Goal: Task Accomplishment & Management: Use online tool/utility

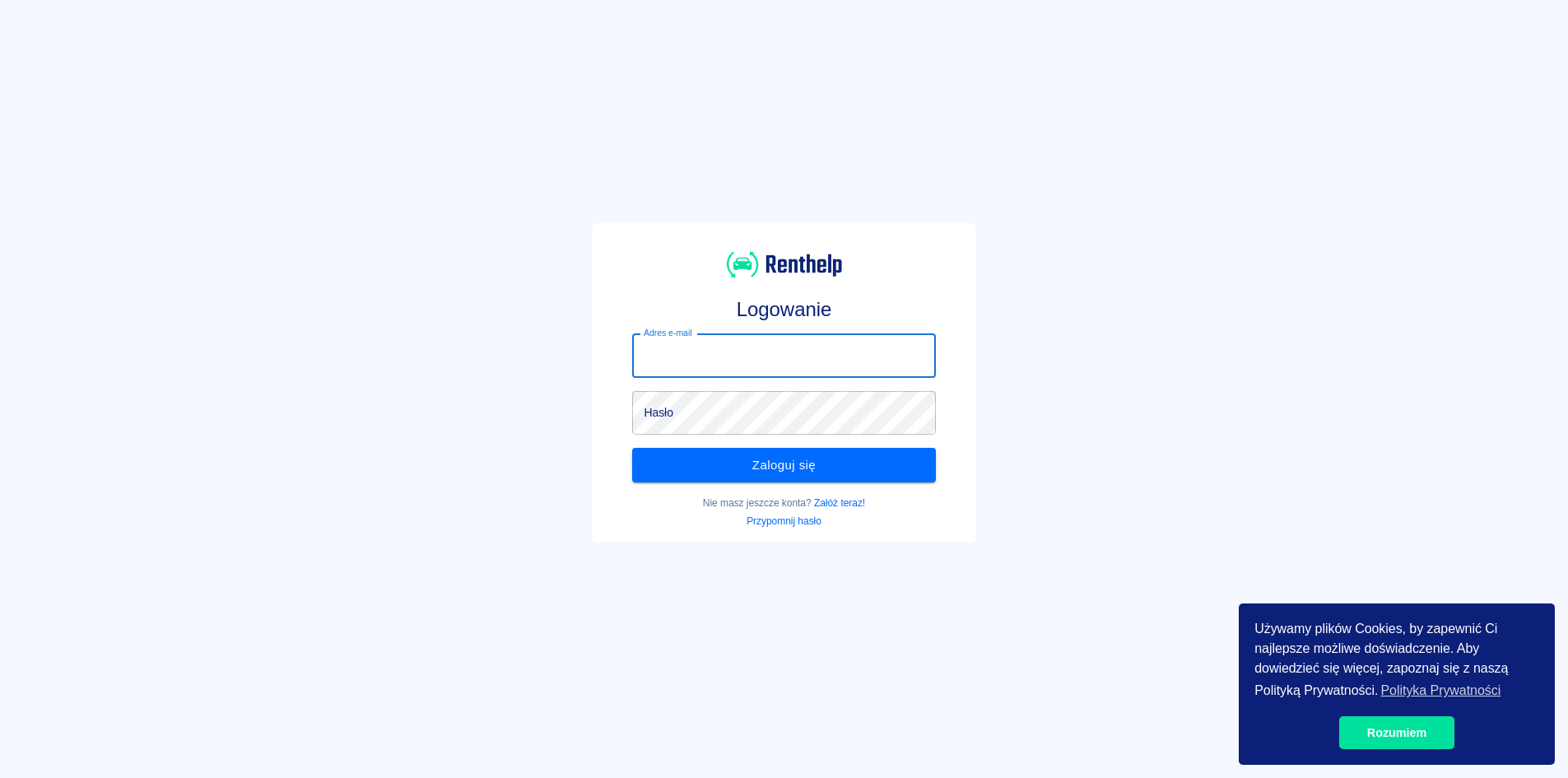
click at [743, 360] on input "Adres e-mail" at bounding box center [783, 356] width 303 height 44
type input "[EMAIL_ADDRESS][DOMAIN_NAME]"
click at [708, 435] on div "Zaloguj się" at bounding box center [777, 458] width 316 height 48
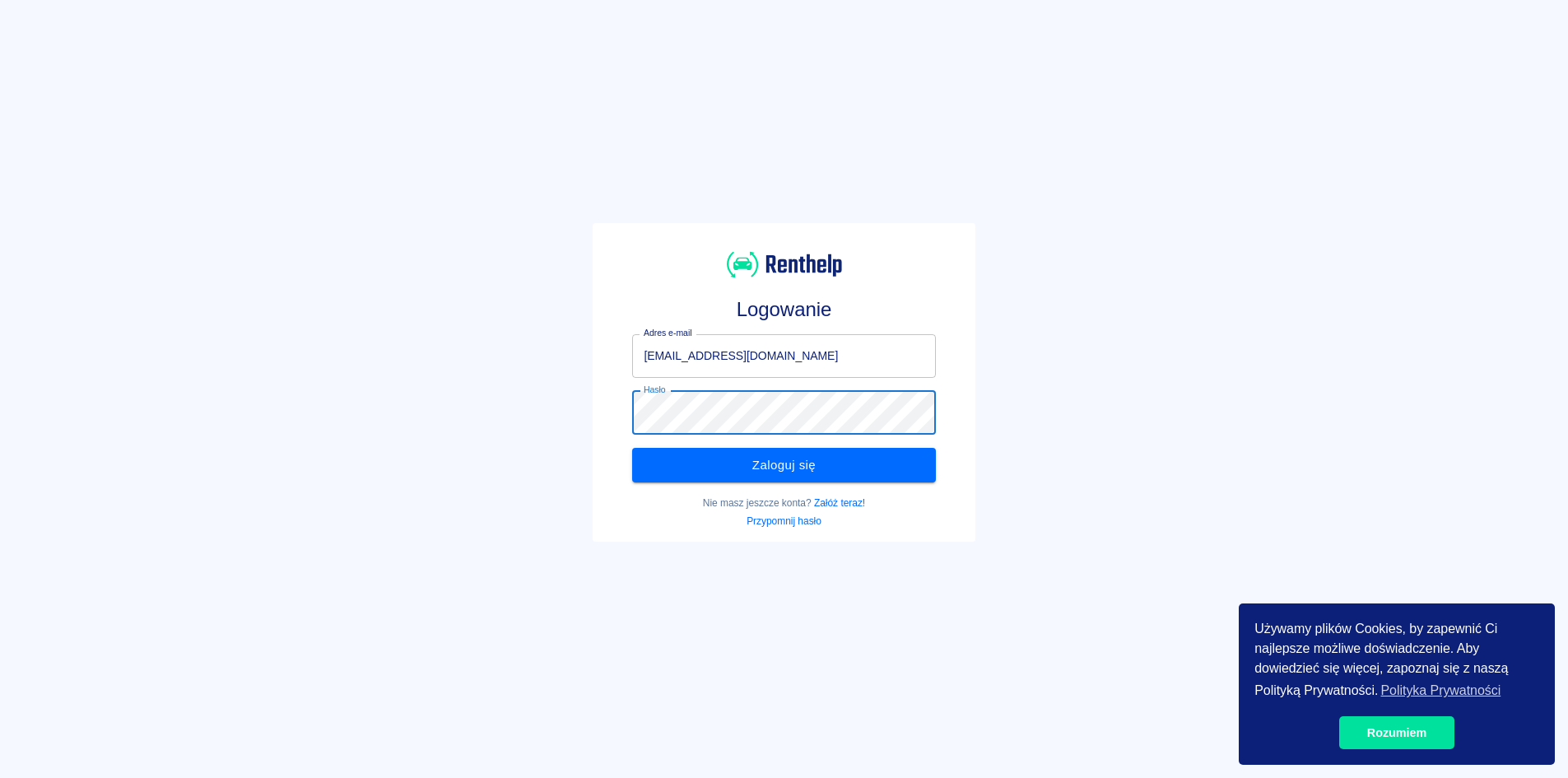
click button "Zaloguj się" at bounding box center [783, 465] width 303 height 34
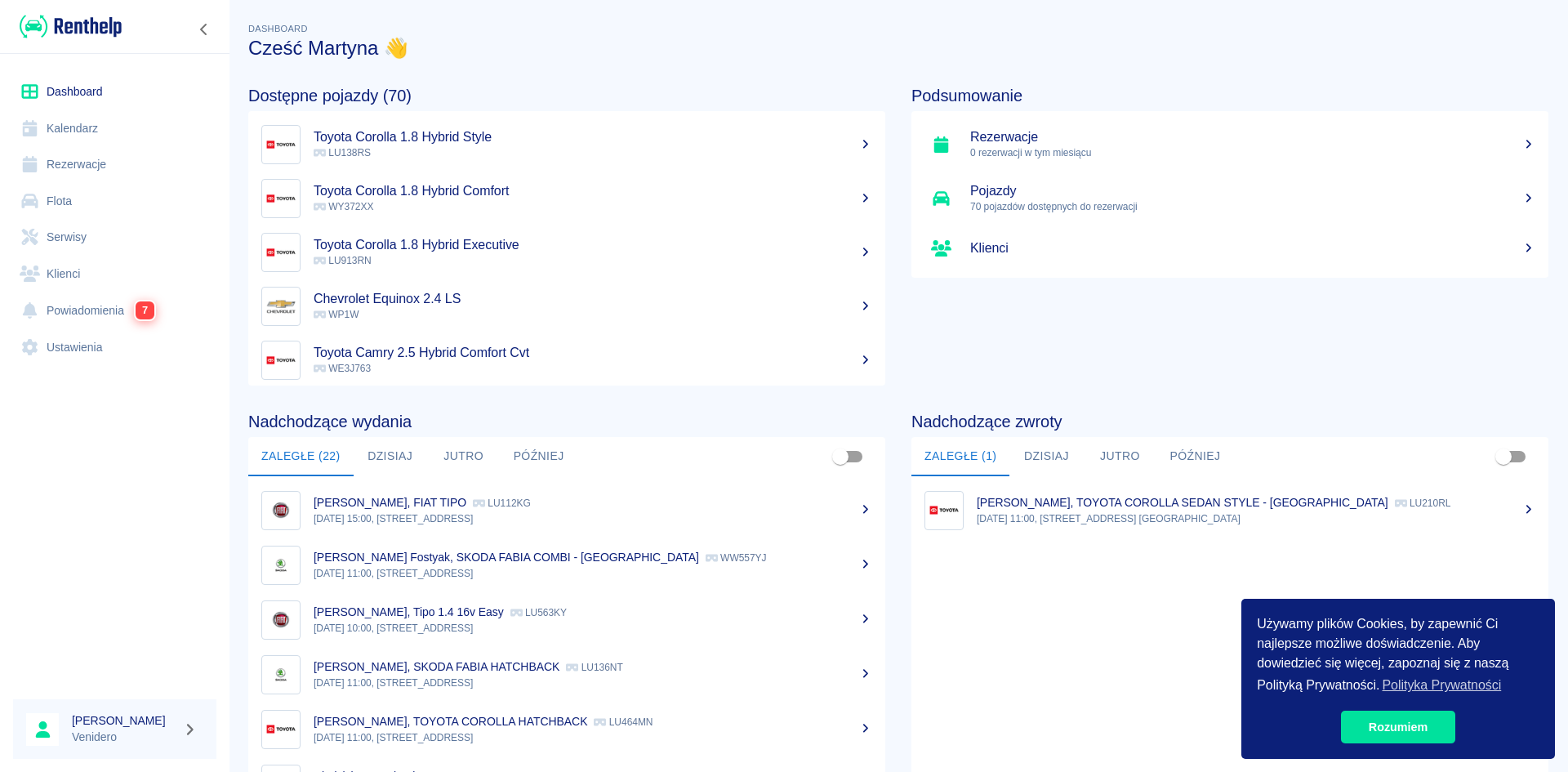
click at [83, 132] on link "Kalendarz" at bounding box center [115, 128] width 203 height 37
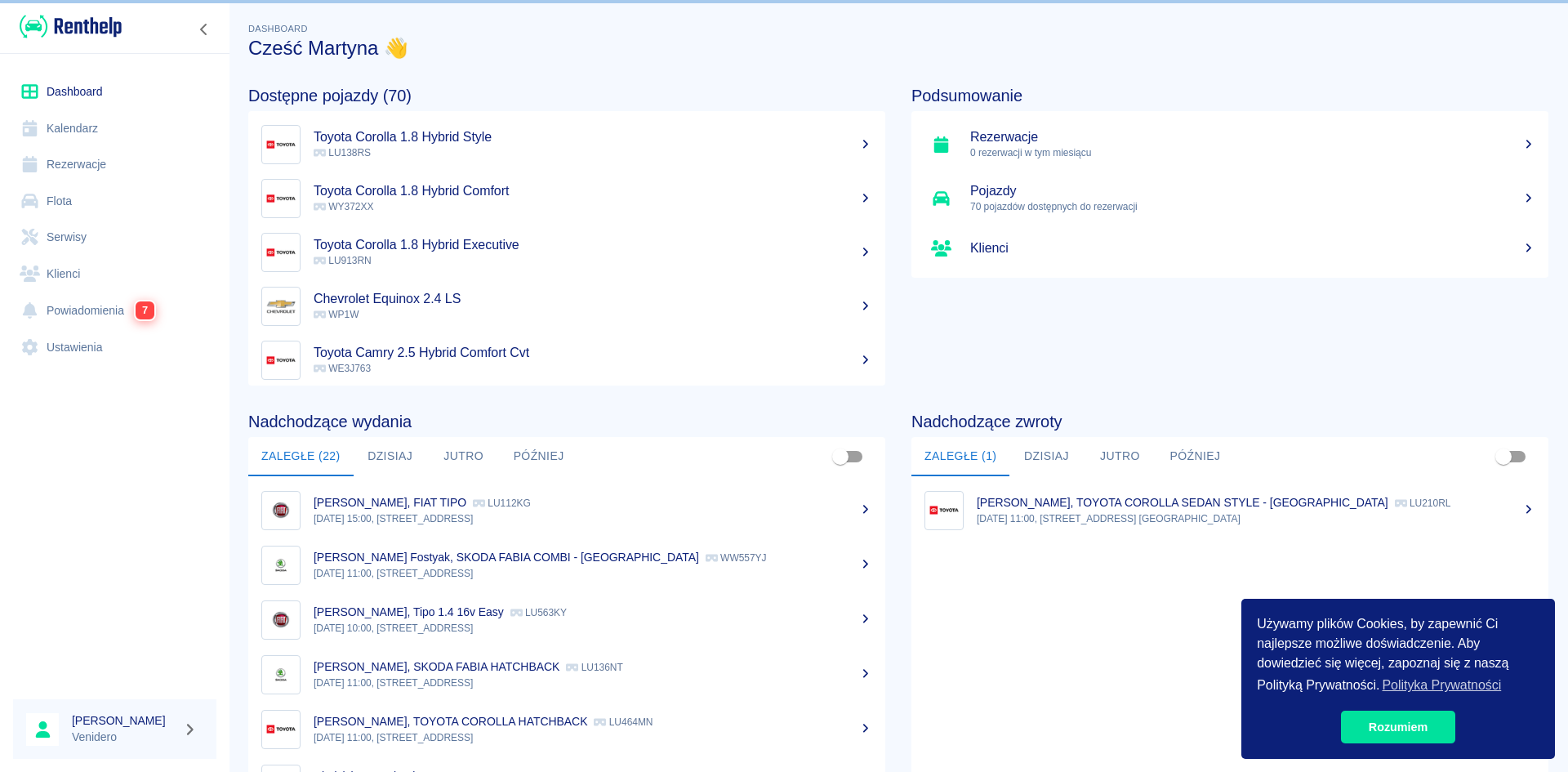
click at [83, 160] on link "Rezerwacje" at bounding box center [115, 164] width 203 height 37
click at [102, 311] on link "Powiadomienia 7" at bounding box center [115, 310] width 203 height 38
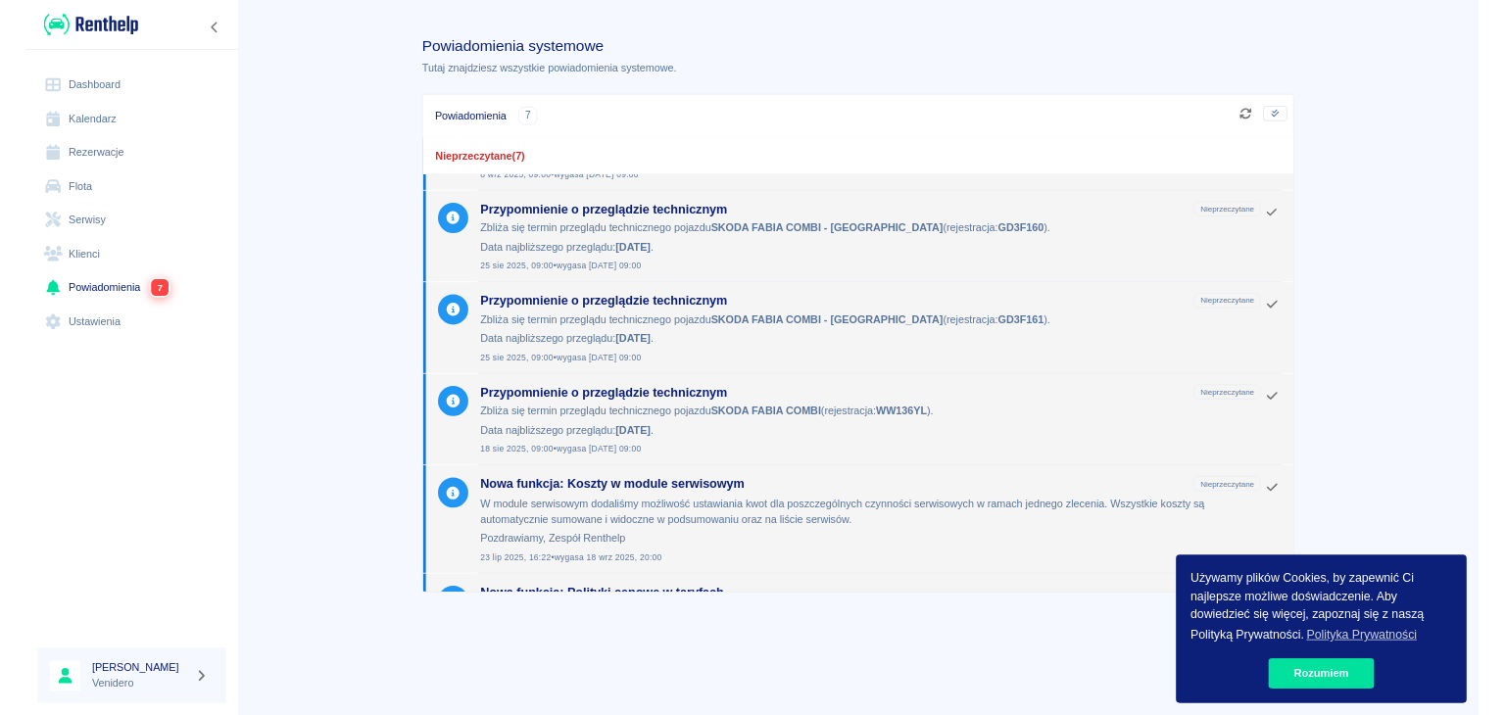
scroll to position [136, 0]
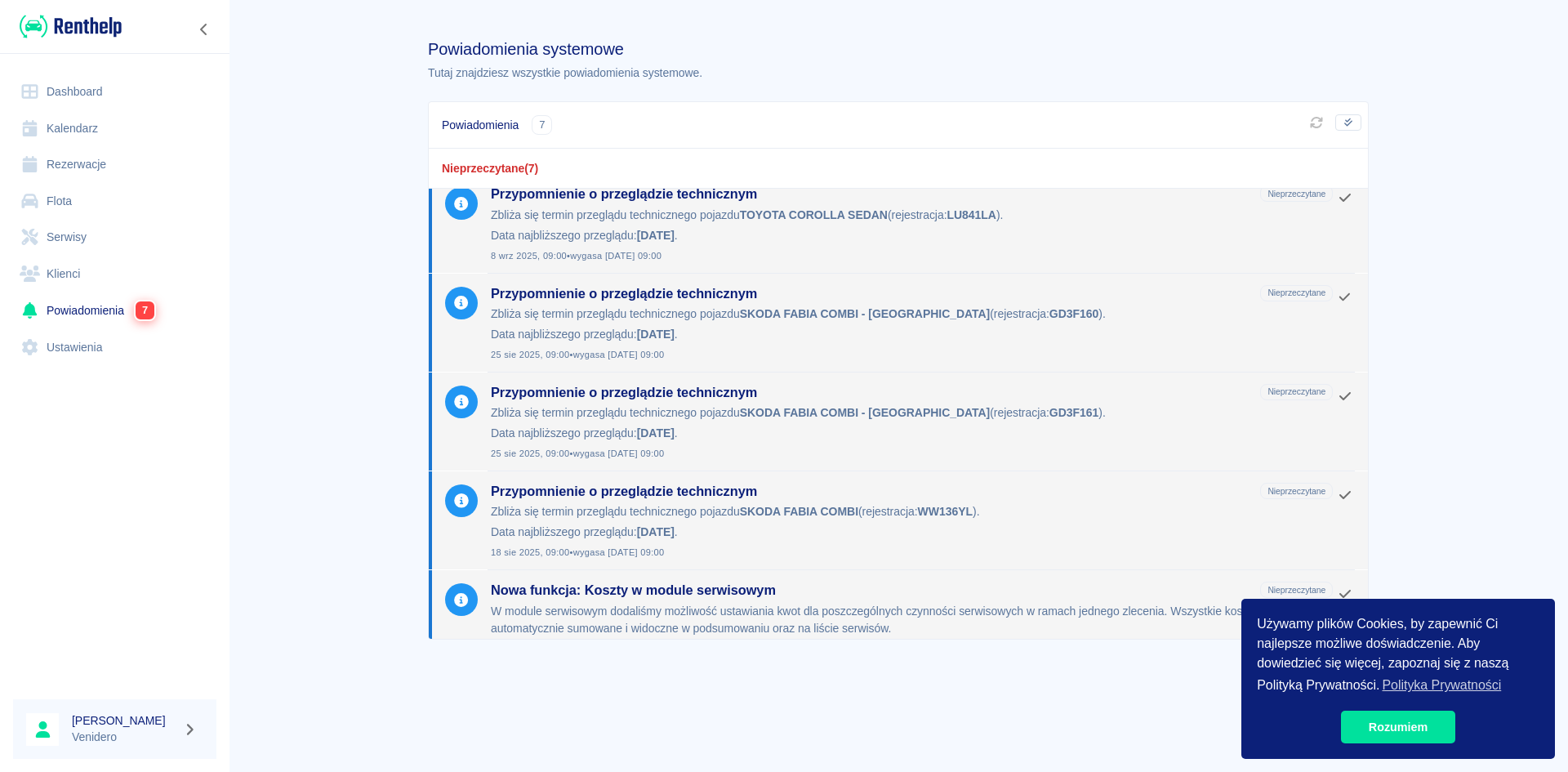
click at [45, 193] on link "Flota" at bounding box center [115, 201] width 203 height 37
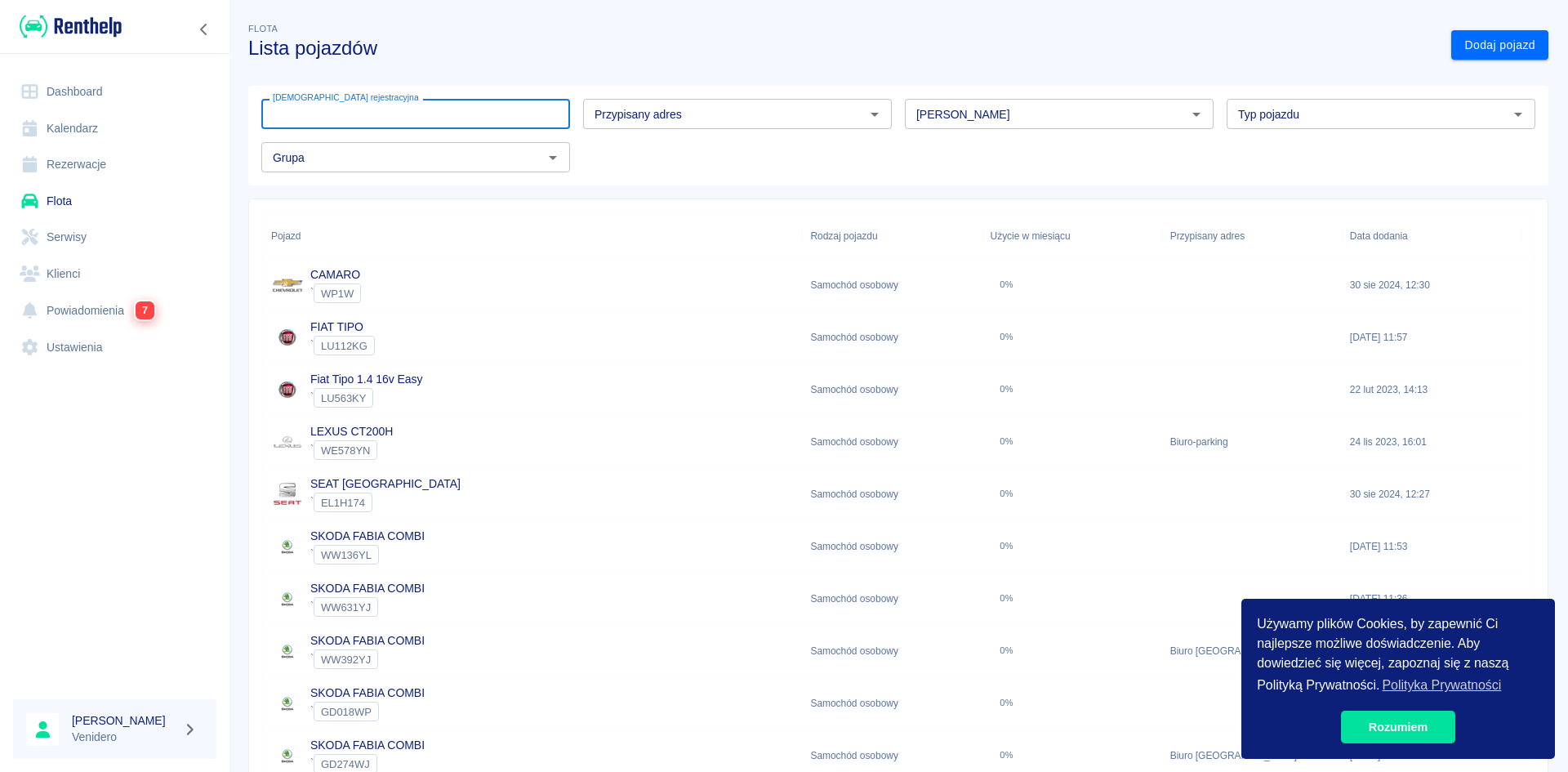
click at [435, 113] on input "[DEMOGRAPHIC_DATA] rejestracyjna" at bounding box center [415, 114] width 308 height 30
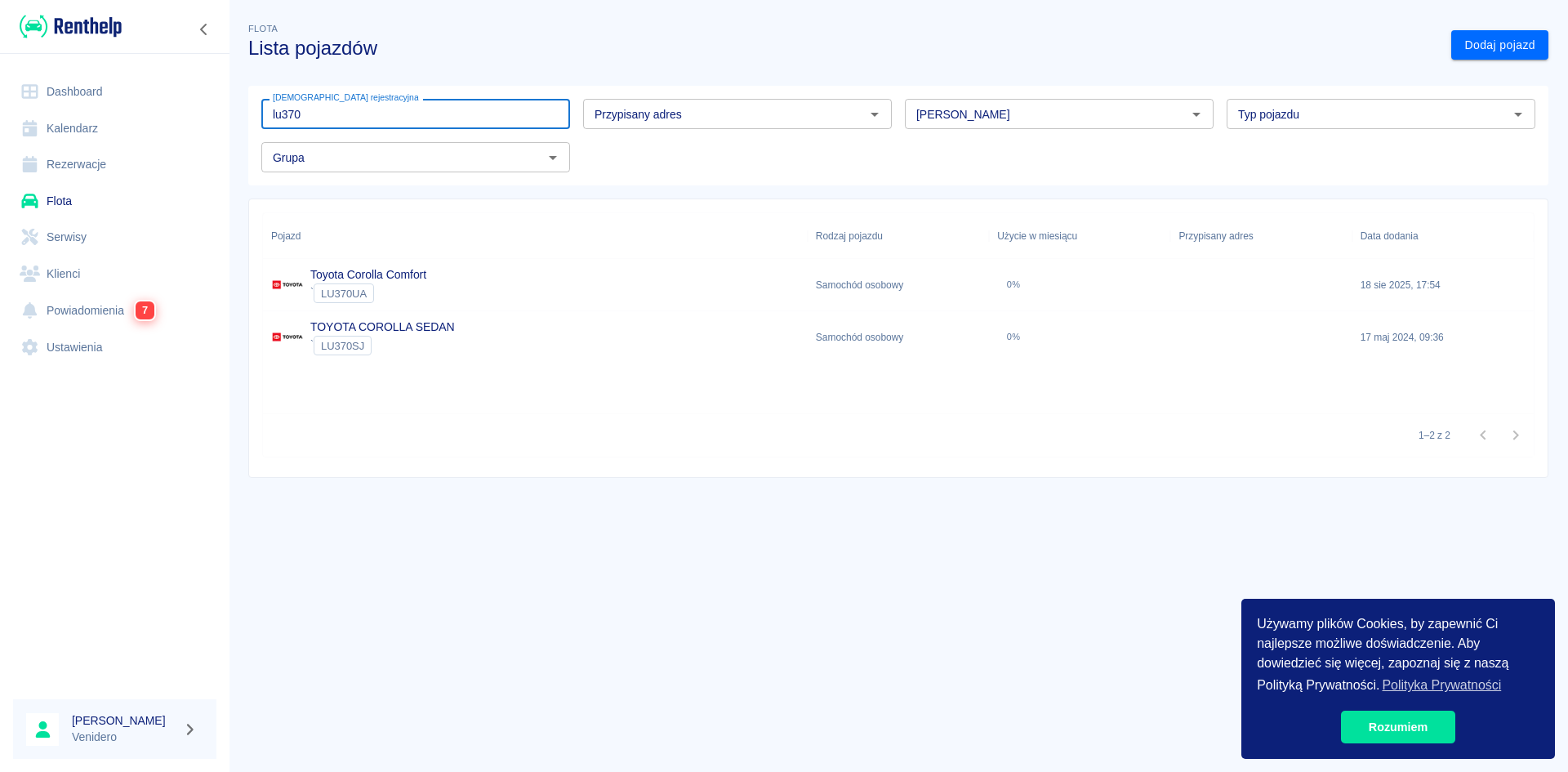
type input "lu370"
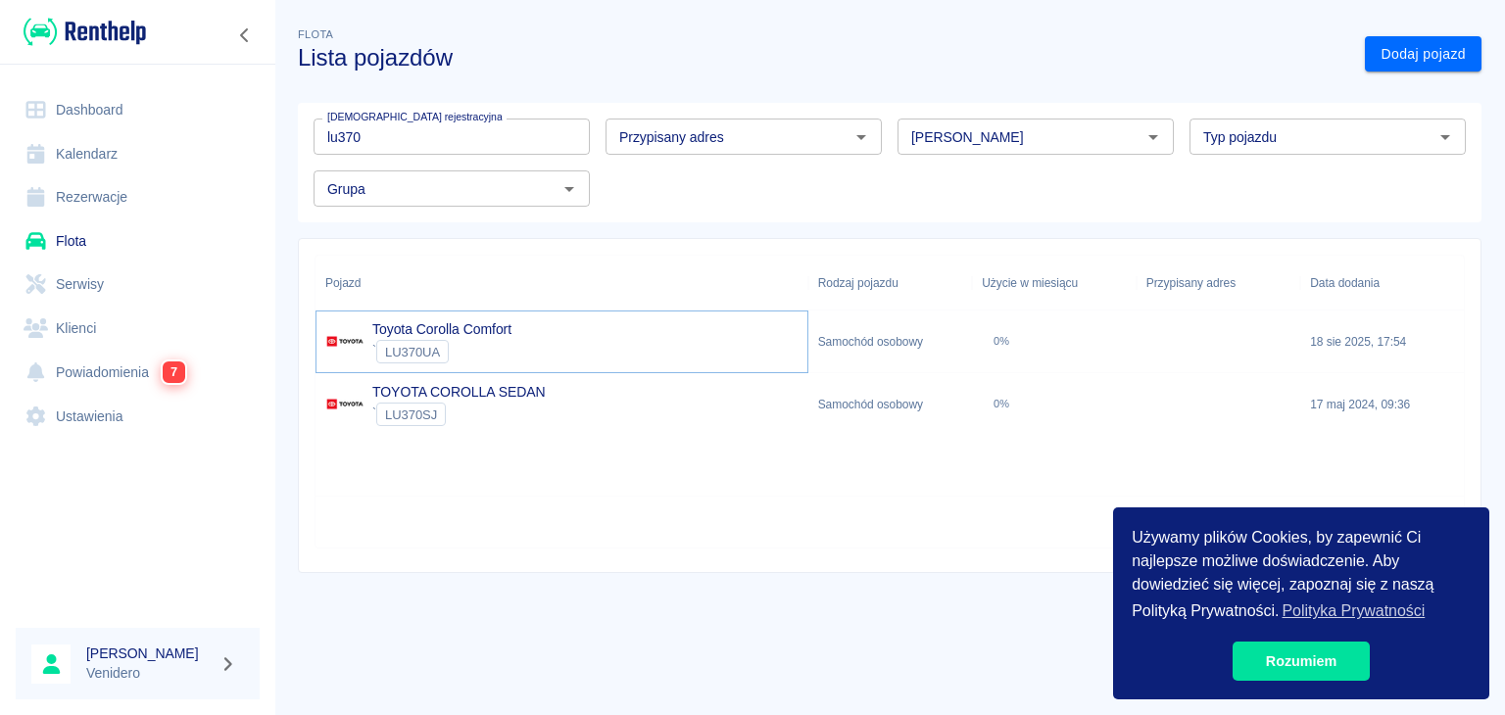
click at [452, 334] on link "Toyota Corolla Comfort" at bounding box center [441, 329] width 139 height 16
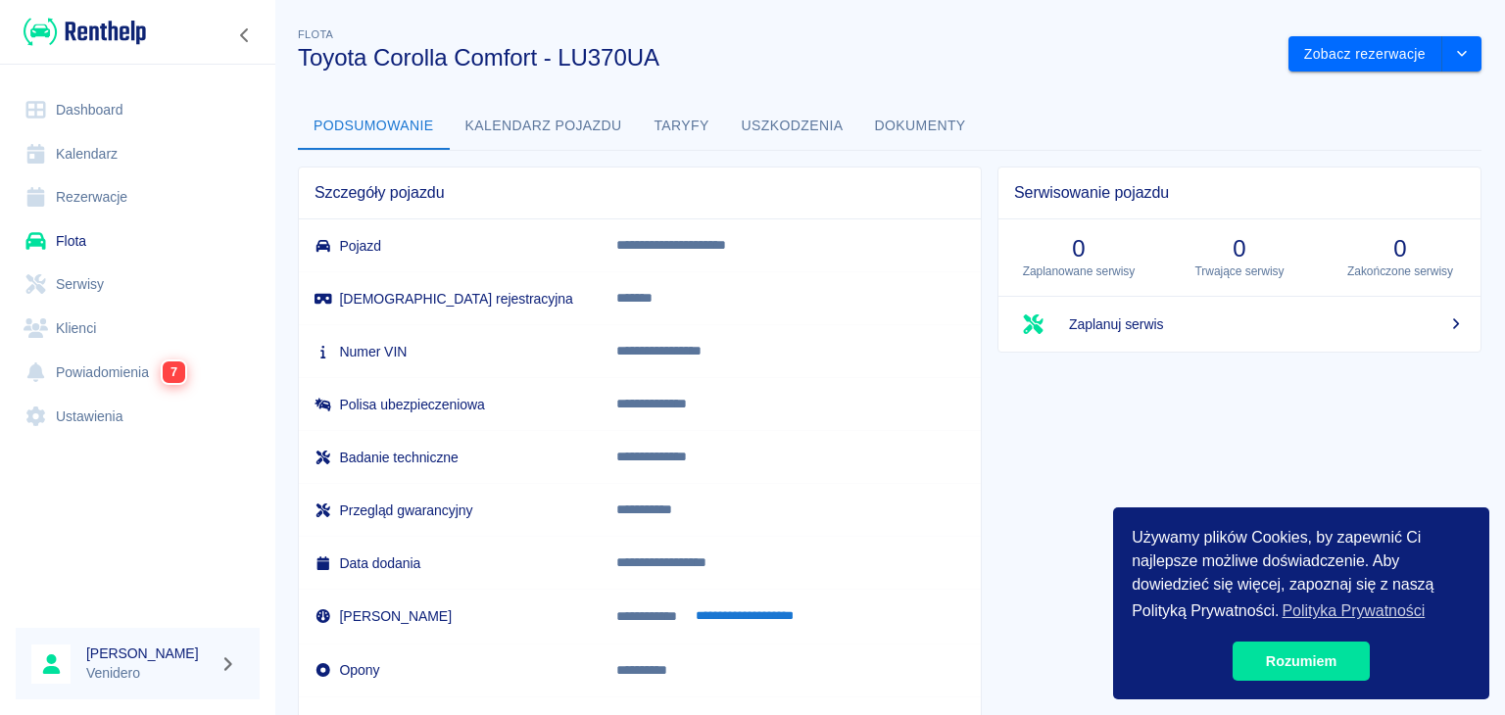
click at [891, 120] on button "Dokumenty" at bounding box center [920, 126] width 122 height 47
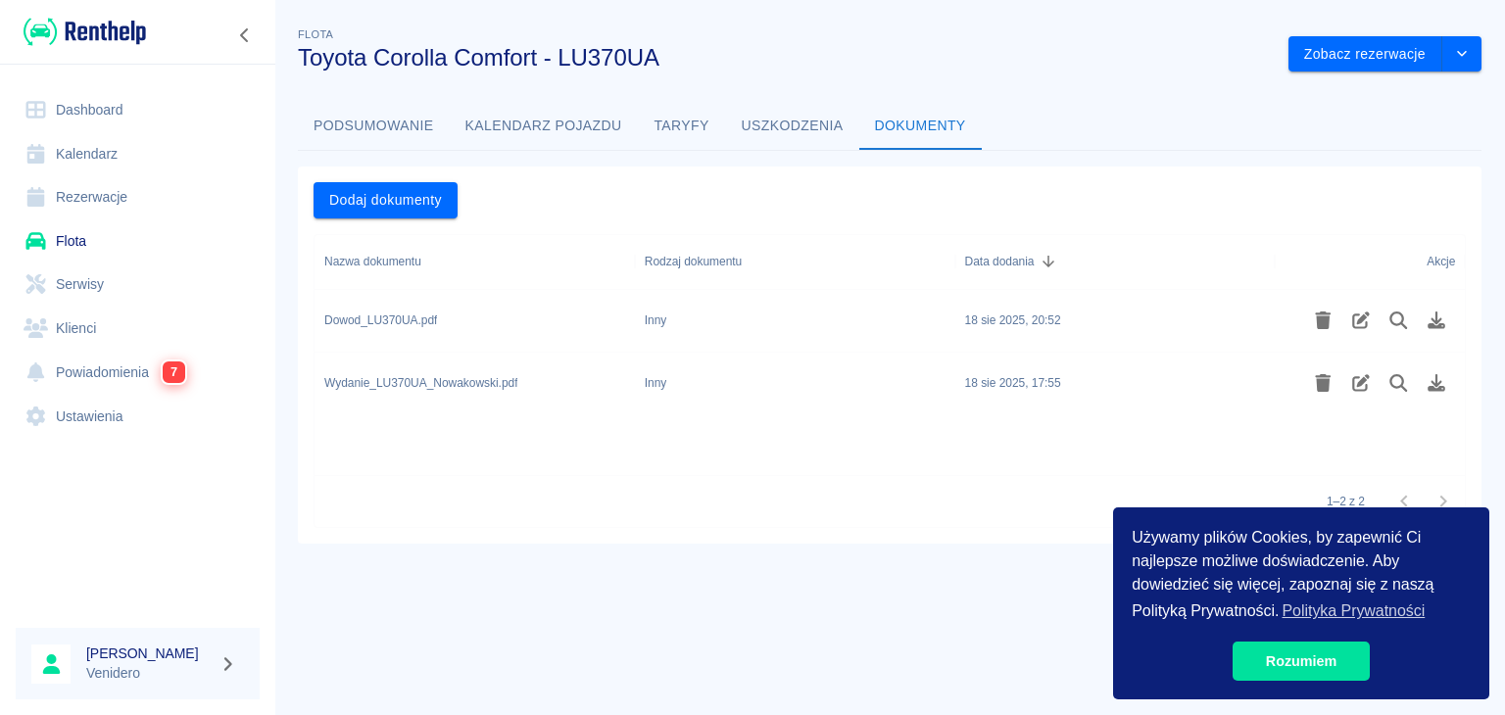
click at [71, 257] on link "Flota" at bounding box center [138, 241] width 244 height 44
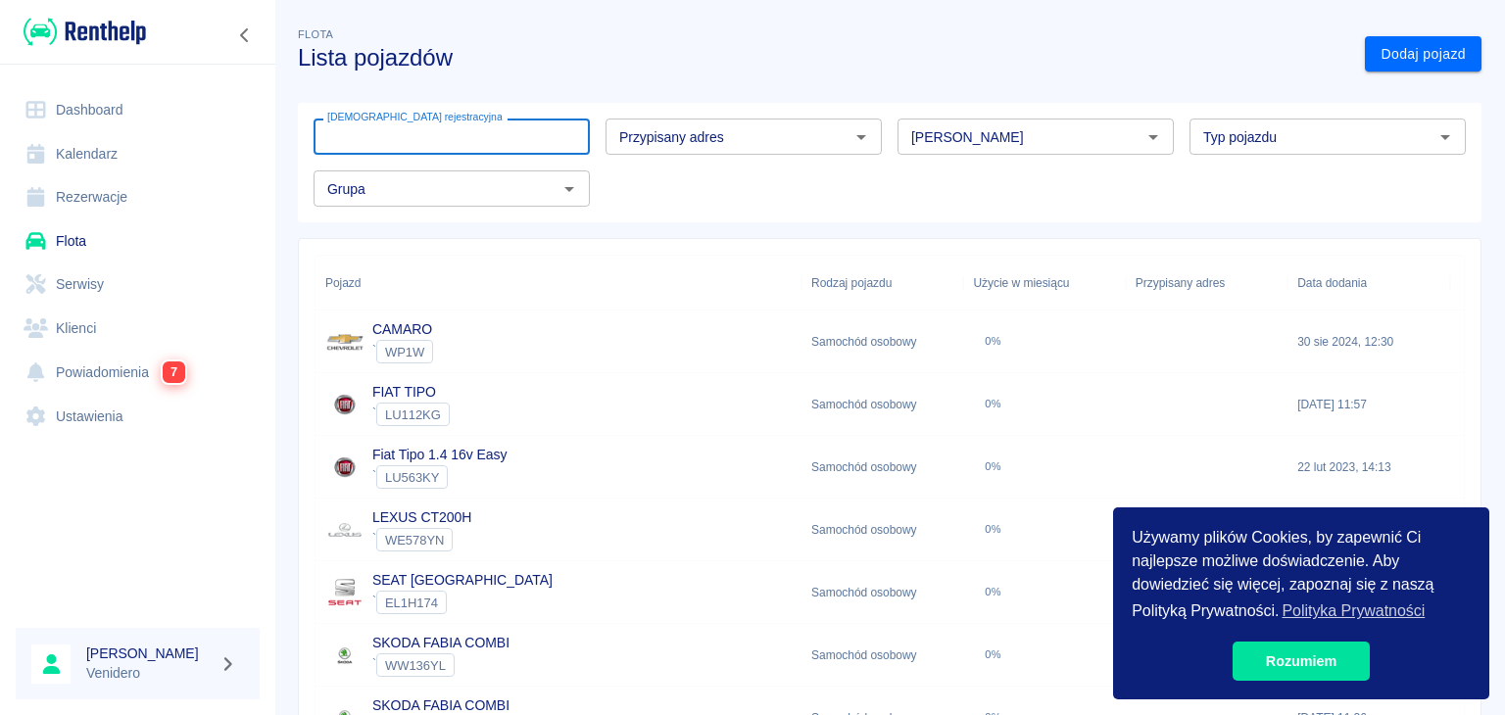
click at [533, 122] on input "[DEMOGRAPHIC_DATA] rejestracyjna" at bounding box center [451, 137] width 276 height 36
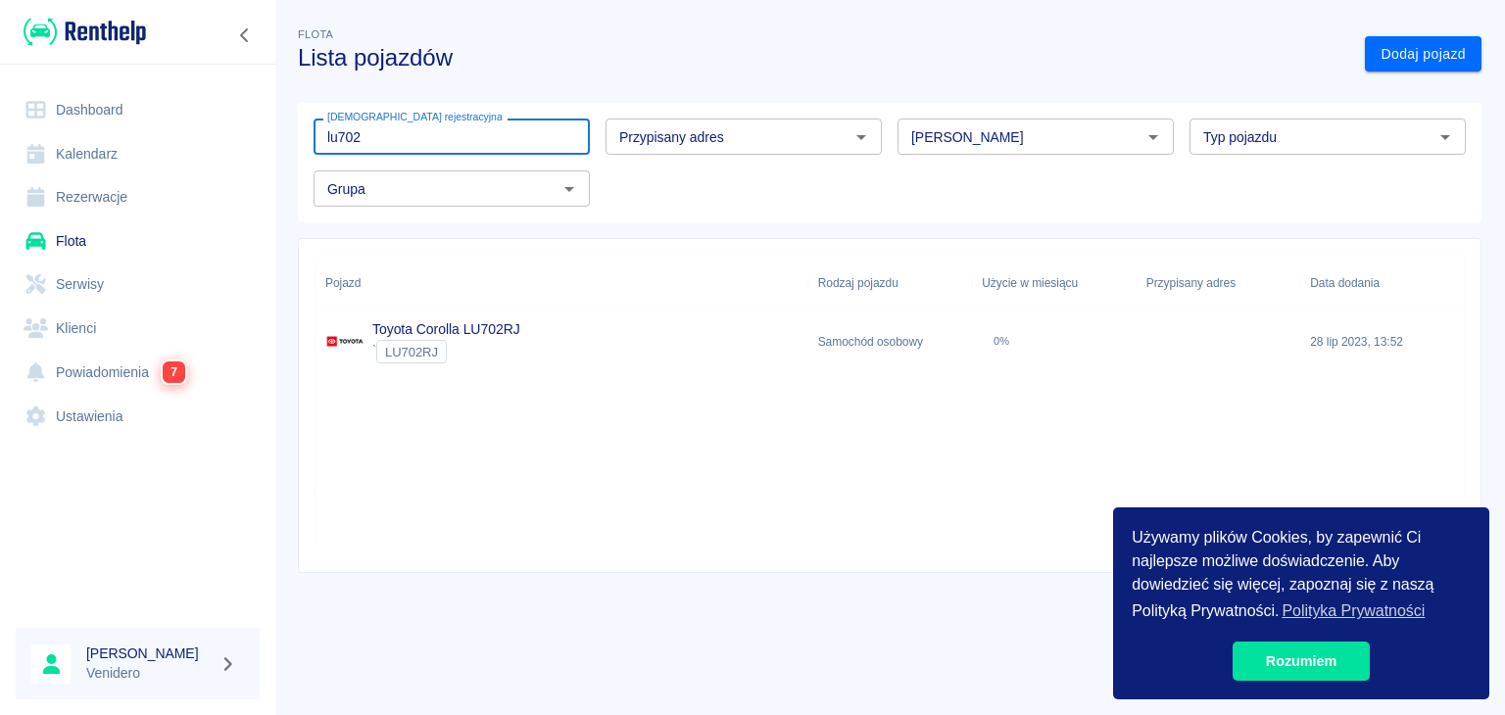
type input "lu702"
click at [456, 357] on div "` LU702RJ" at bounding box center [446, 352] width 148 height 24
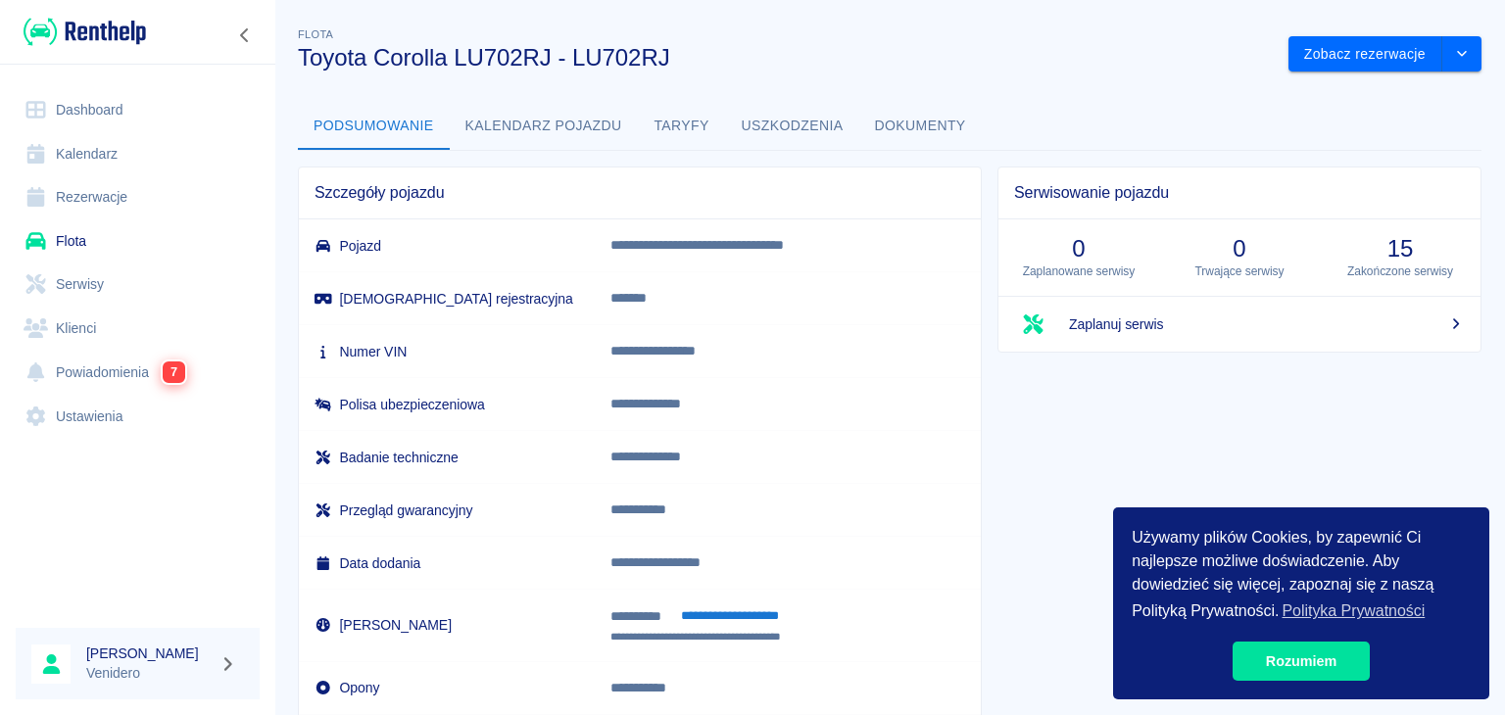
click at [865, 133] on button "Dokumenty" at bounding box center [920, 126] width 122 height 47
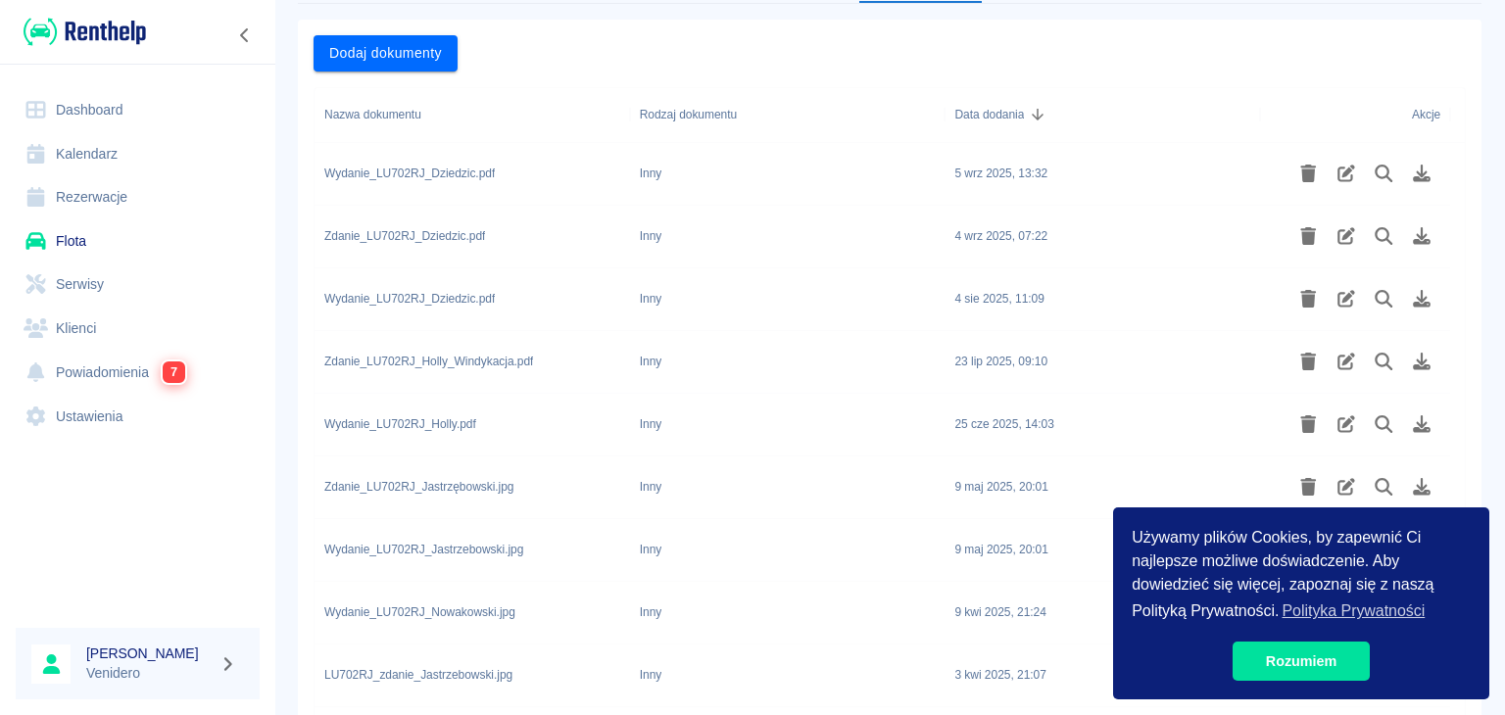
scroll to position [196, 0]
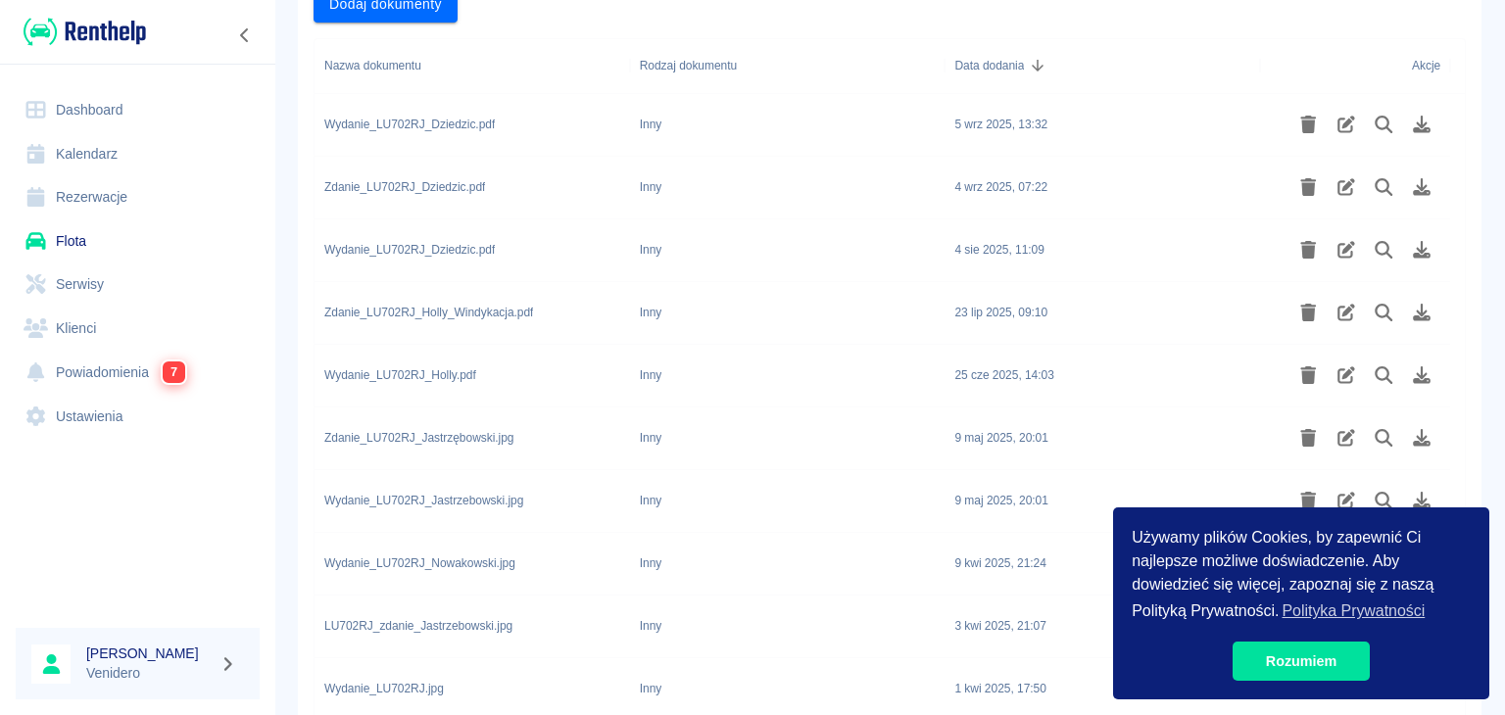
click at [425, 244] on div "Wydanie_LU702RJ_Dziedzic.pdf" at bounding box center [409, 250] width 170 height 18
click at [1001, 252] on div "4 sie 2025, 11:09" at bounding box center [998, 250] width 89 height 18
click at [812, 252] on div "Inny" at bounding box center [787, 250] width 315 height 63
